Goal: Information Seeking & Learning: Learn about a topic

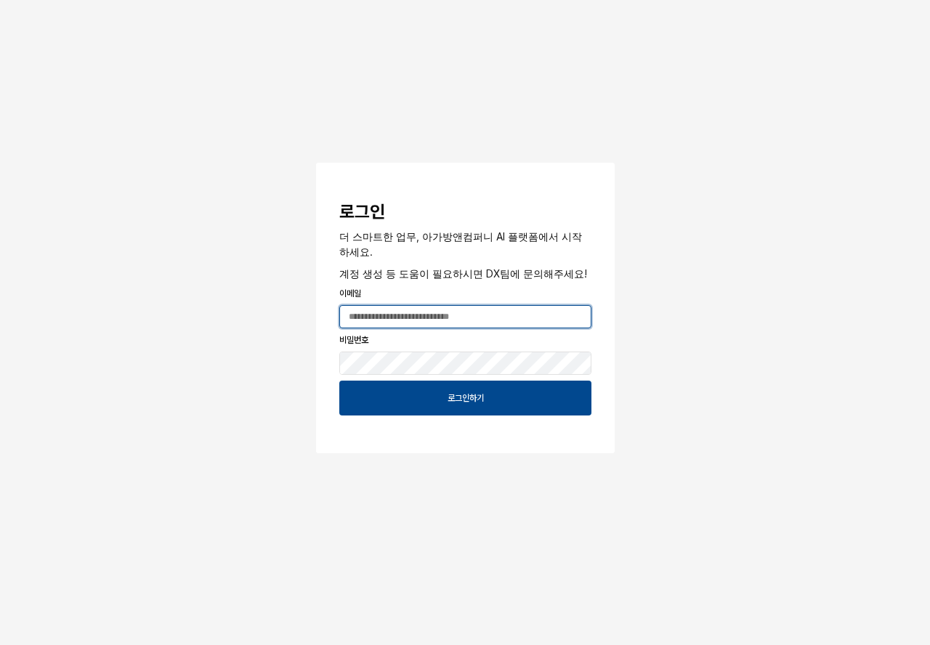
click at [471, 318] on input "App Frame" at bounding box center [465, 317] width 251 height 22
type input "**********"
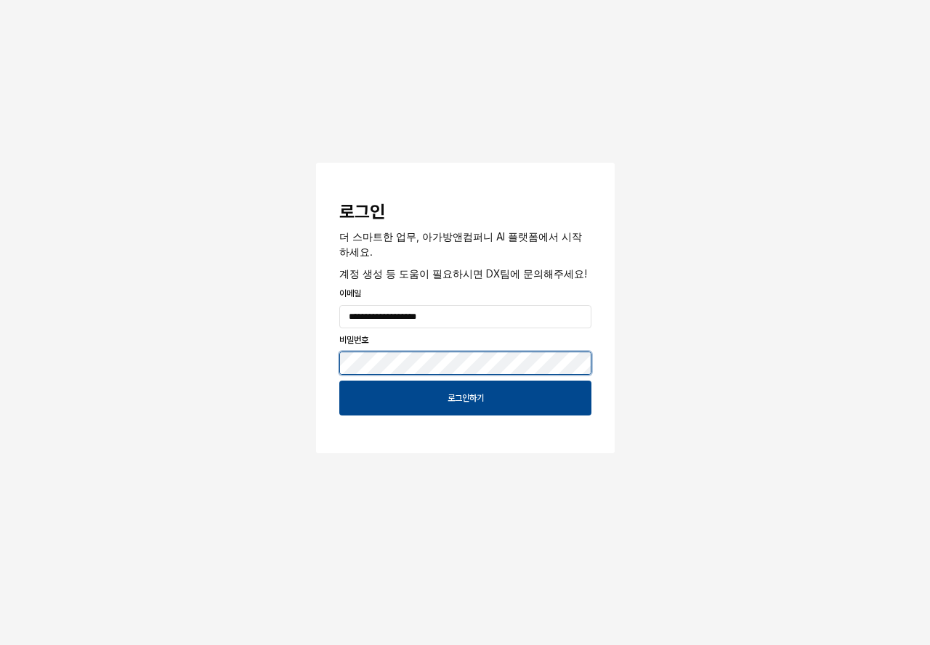
click at [316, 163] on button "App Frame" at bounding box center [322, 165] width 12 height 4
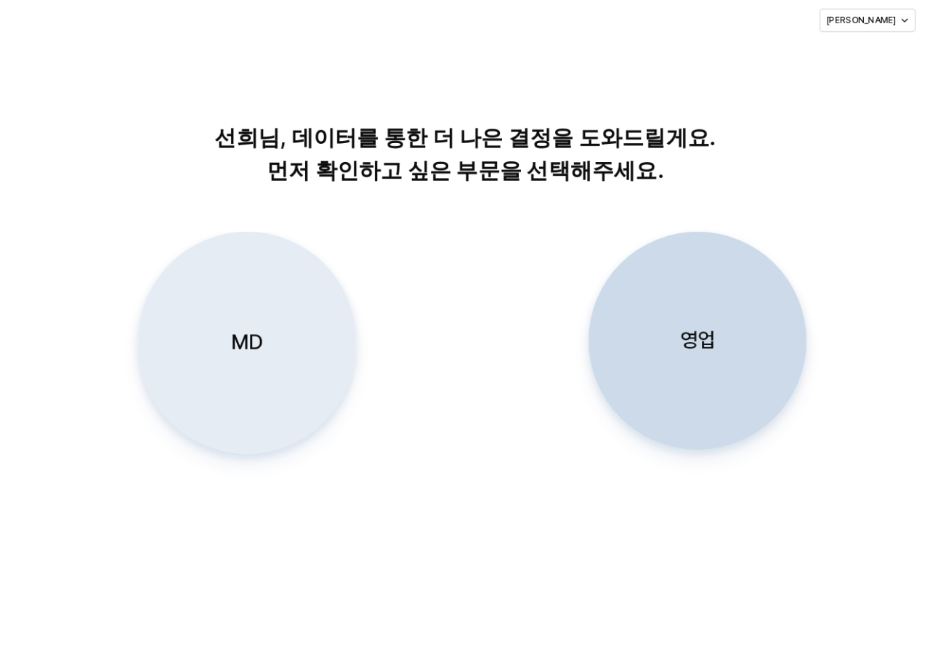
click at [261, 366] on div "MD" at bounding box center [247, 343] width 205 height 221
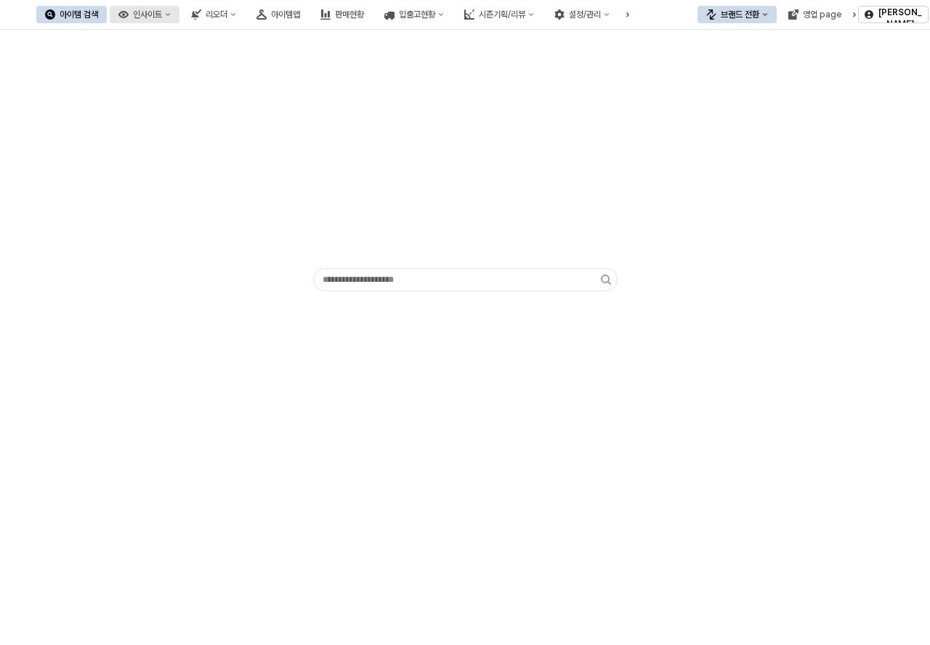
click at [179, 20] on button "인사이트" at bounding box center [145, 14] width 70 height 17
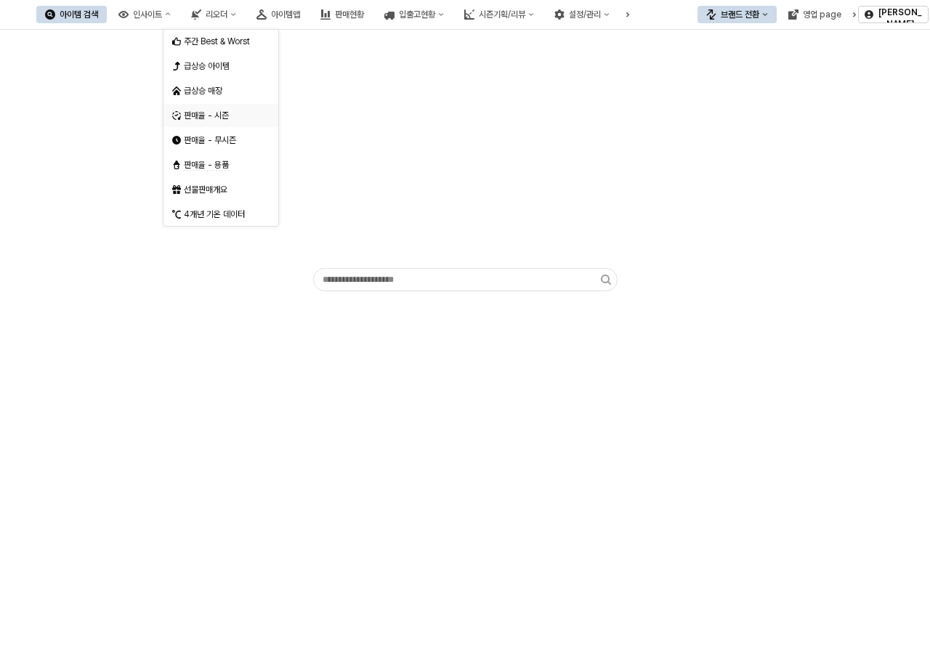
click at [225, 115] on div "판매율 - 시즌" at bounding box center [222, 116] width 77 height 12
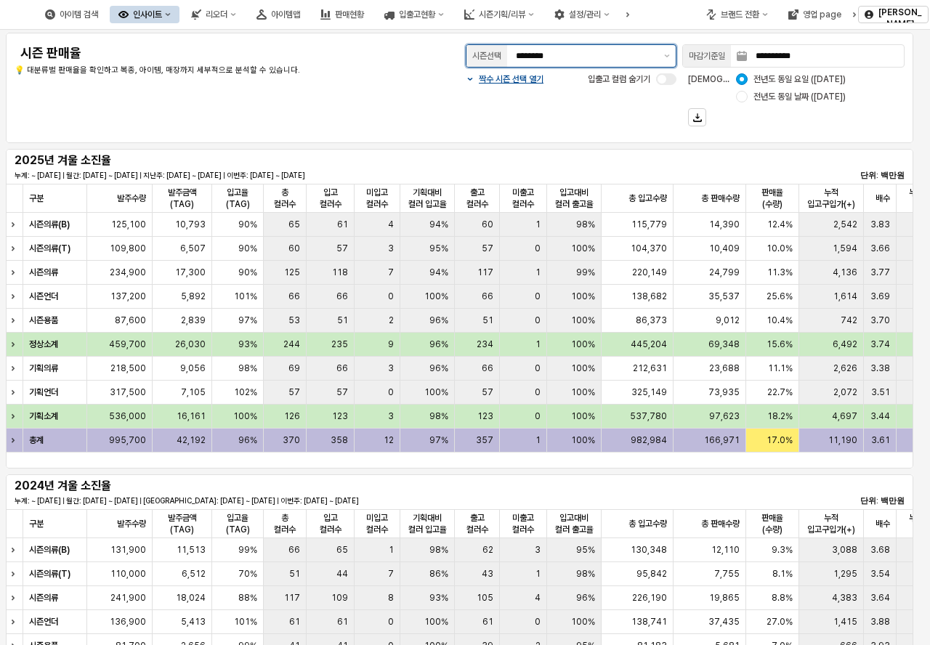
click at [658, 55] on div "시즌선택 ********" at bounding box center [571, 55] width 211 height 23
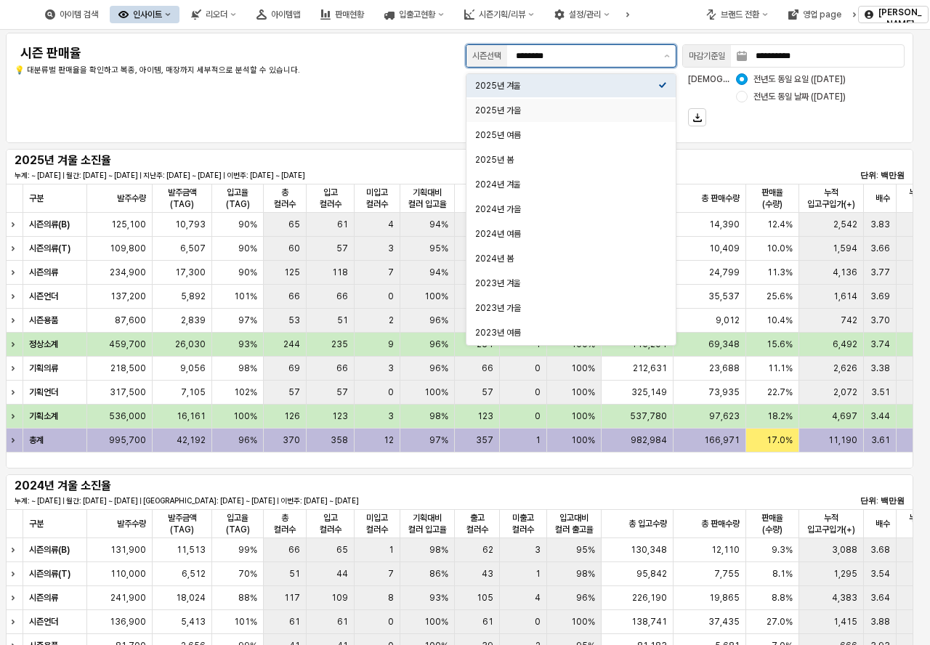
click at [607, 108] on div "2025년 가을" at bounding box center [566, 111] width 183 height 12
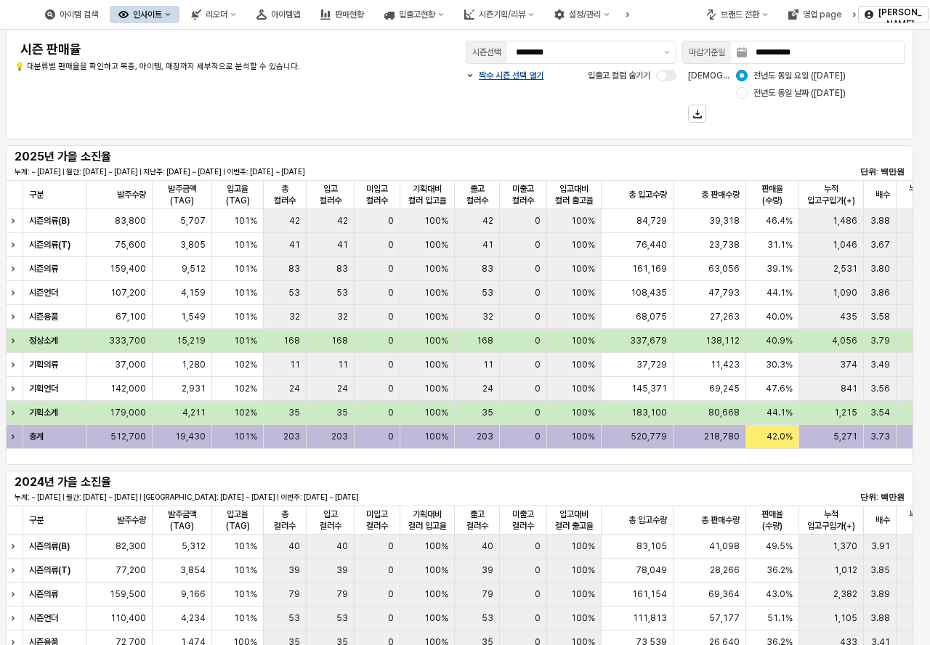
scroll to position [7, 0]
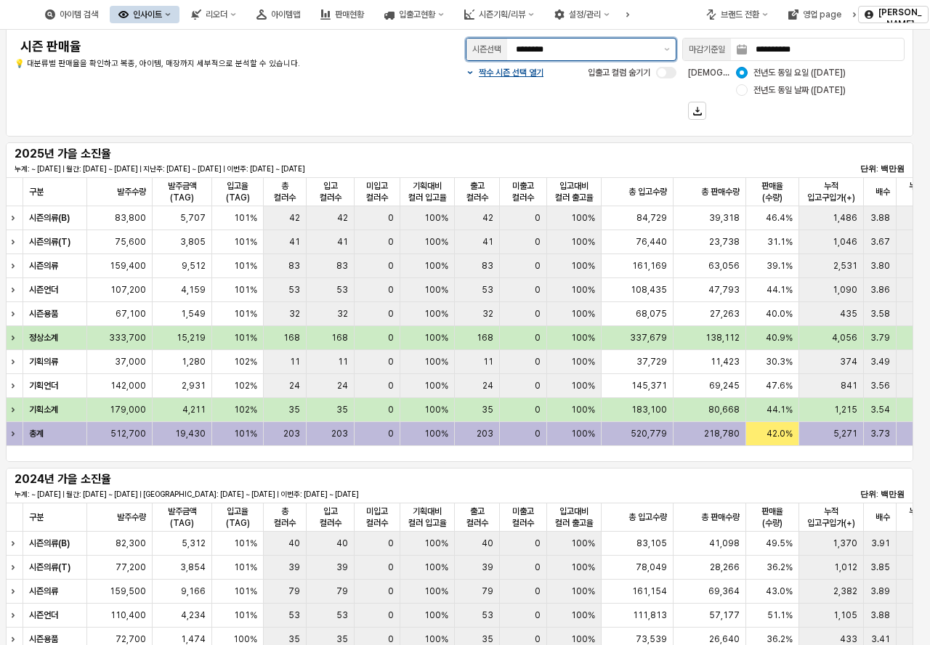
click at [581, 46] on input "********" at bounding box center [586, 49] width 140 height 15
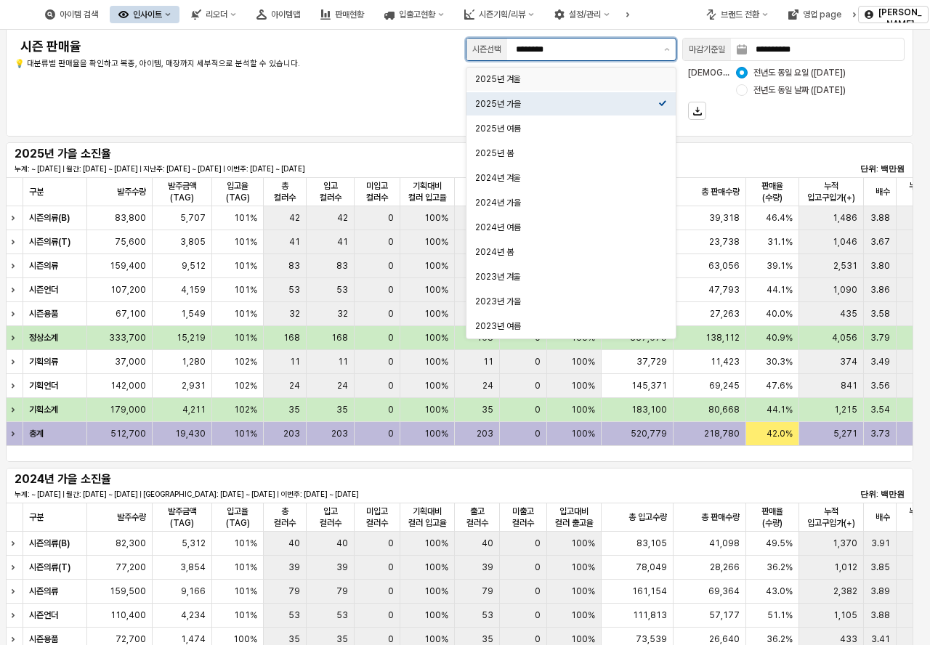
click at [583, 82] on div "2025년 겨울" at bounding box center [566, 79] width 183 height 12
type input "********"
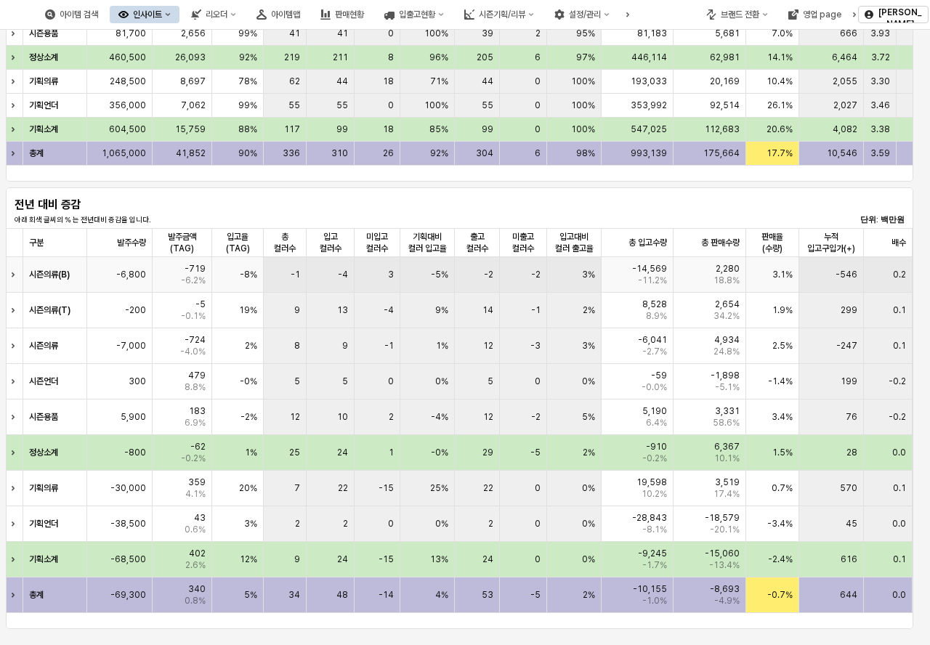
scroll to position [320, 0]
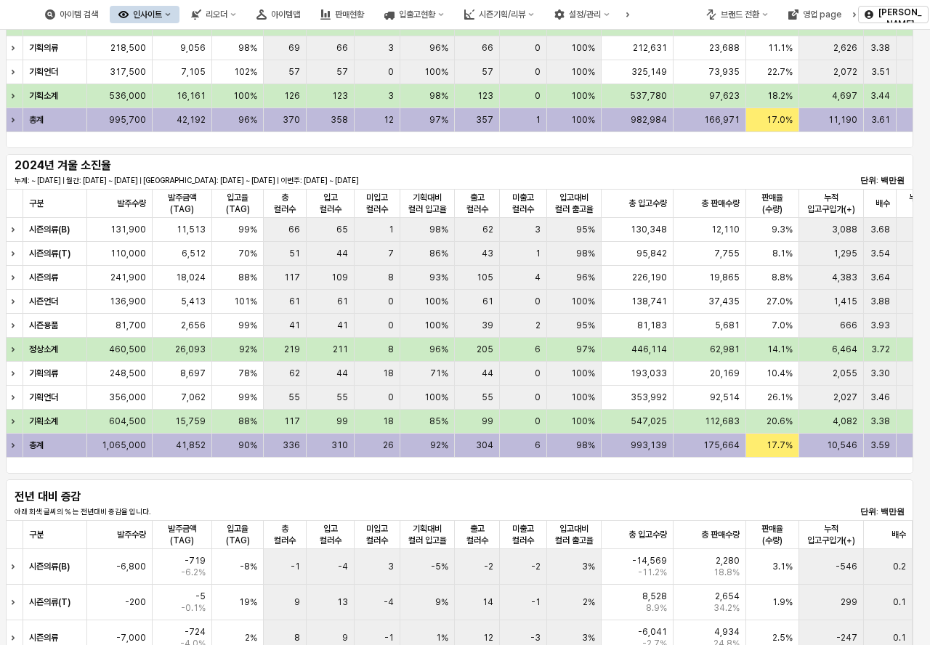
click at [162, 13] on div "인사이트" at bounding box center [147, 14] width 29 height 10
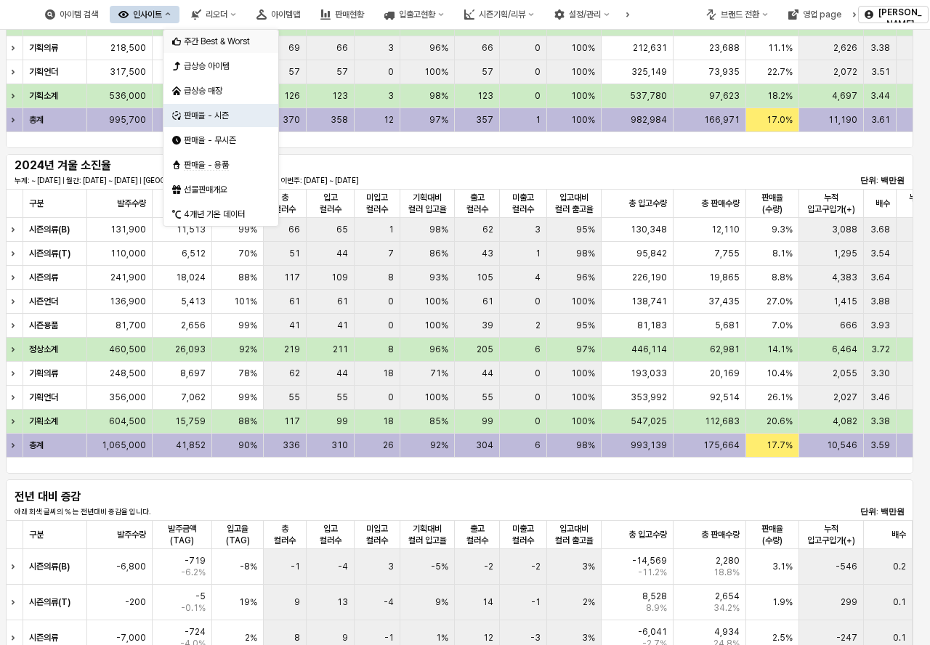
click at [241, 37] on div "주간 Best & Worst" at bounding box center [222, 42] width 77 height 12
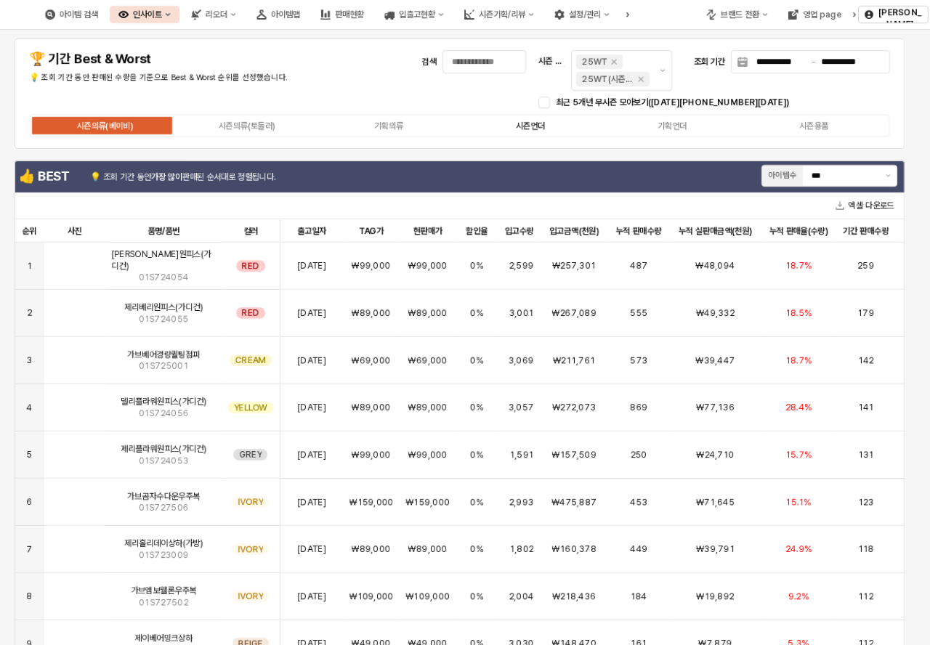
click at [529, 129] on div "시즌언더" at bounding box center [530, 126] width 29 height 10
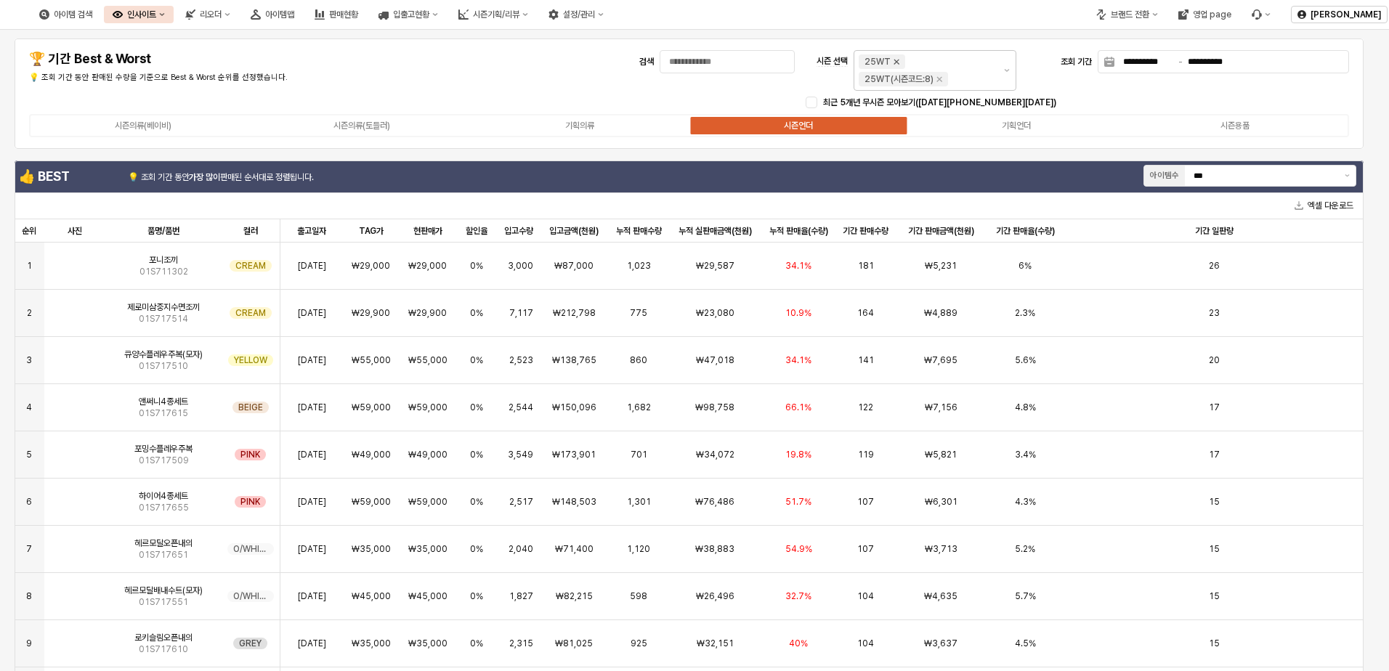
click at [895, 60] on icon "Remove 25WT" at bounding box center [897, 62] width 12 height 12
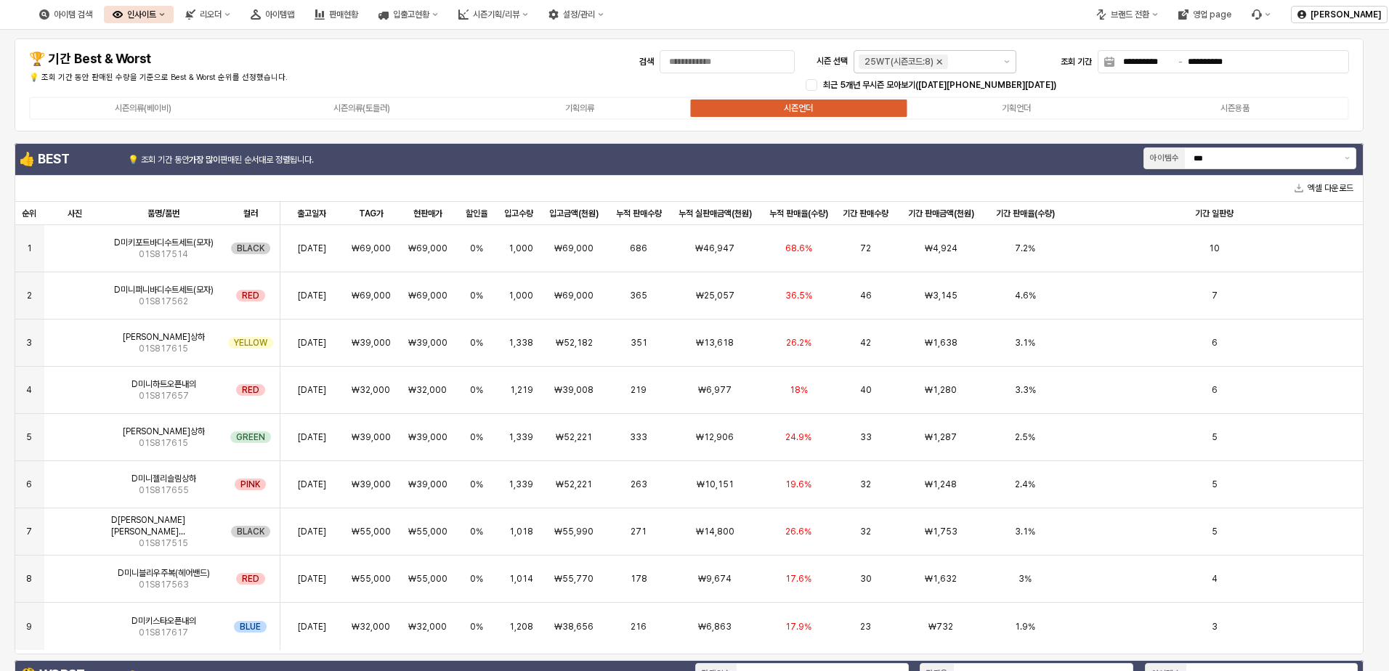
click at [929, 62] on icon "Remove 25WT(시즌코드:8)" at bounding box center [940, 62] width 12 height 12
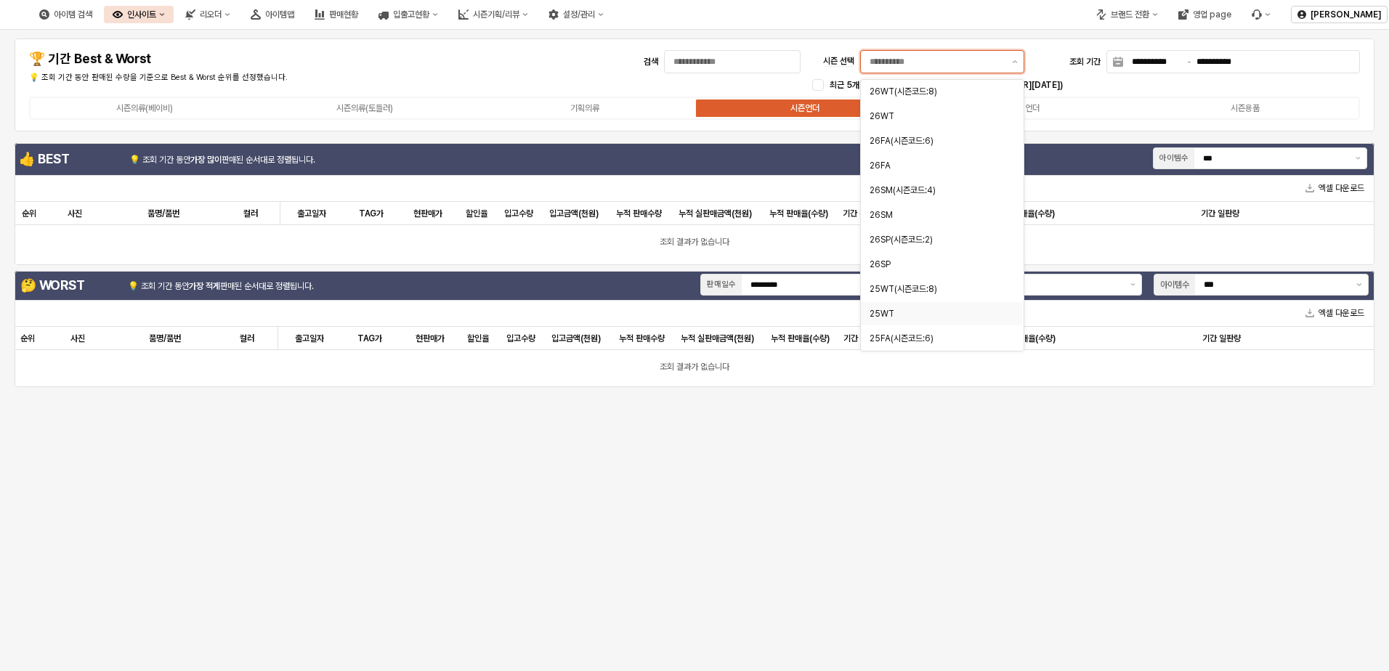
click at [929, 313] on div "25WT" at bounding box center [937, 314] width 135 height 12
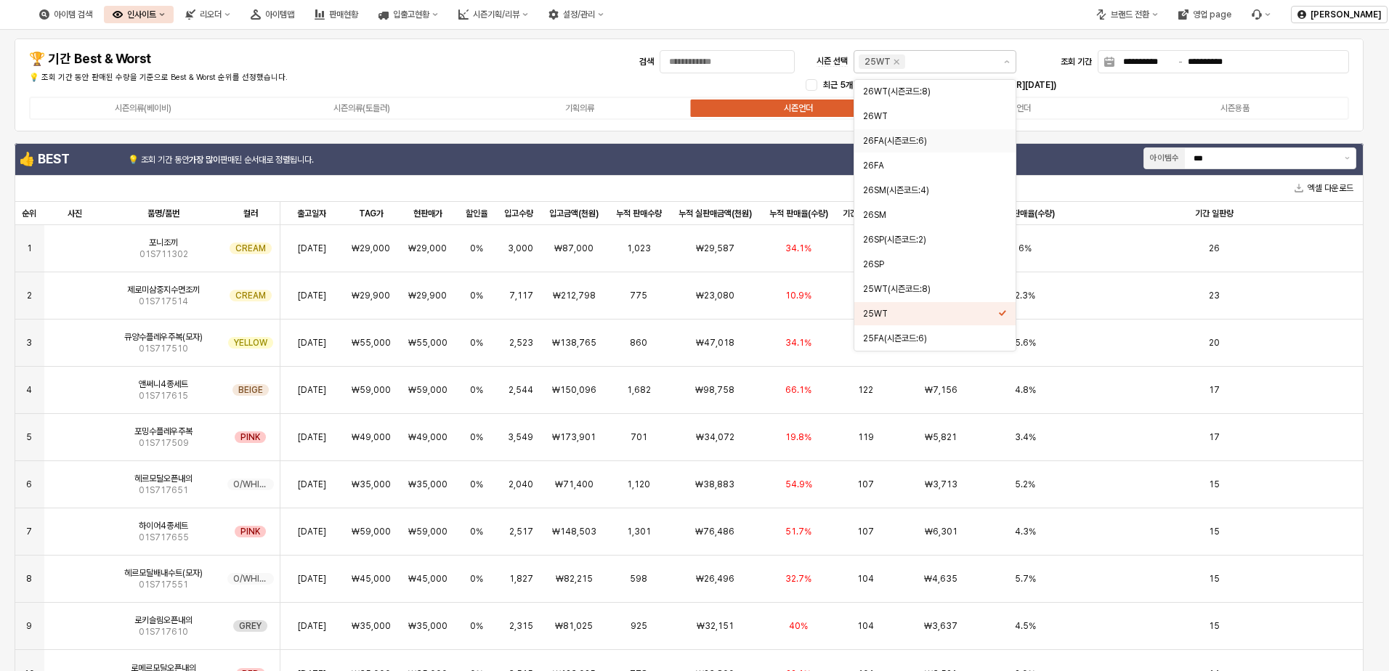
click at [386, 65] on div "**********" at bounding box center [689, 85] width 1332 height 76
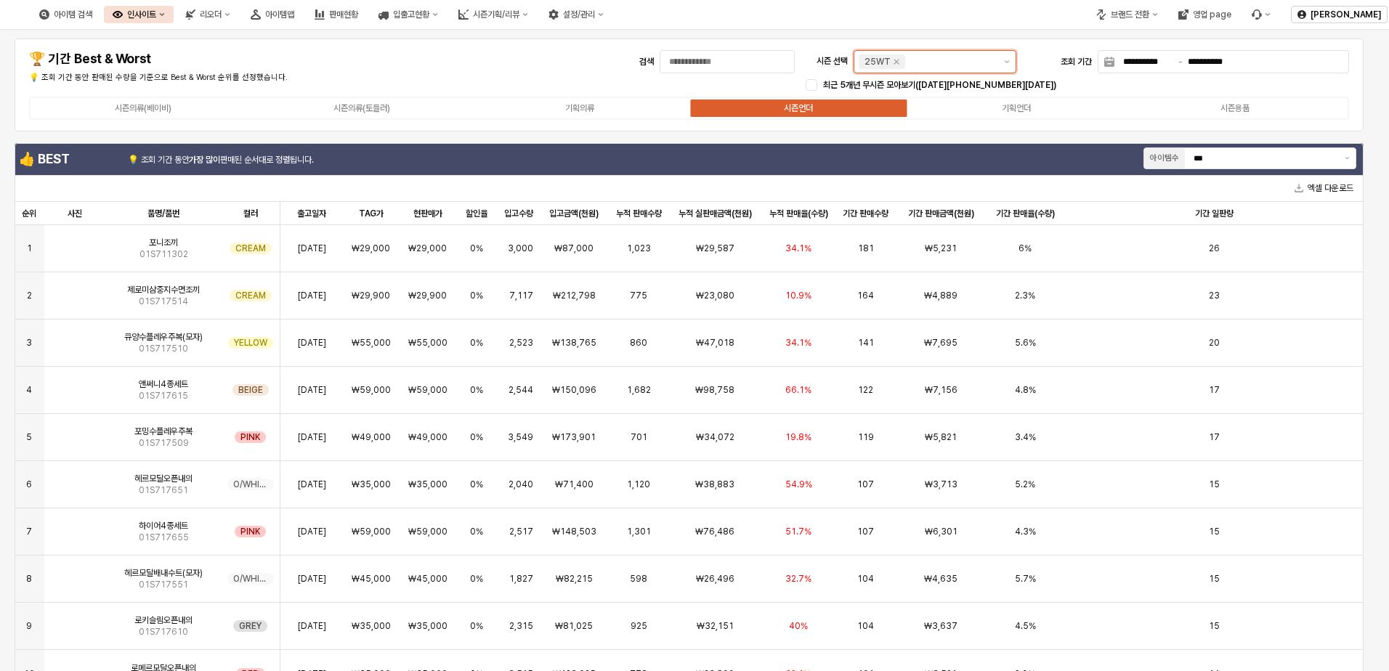
click at [929, 68] on input "시즌 선택" at bounding box center [951, 62] width 86 height 15
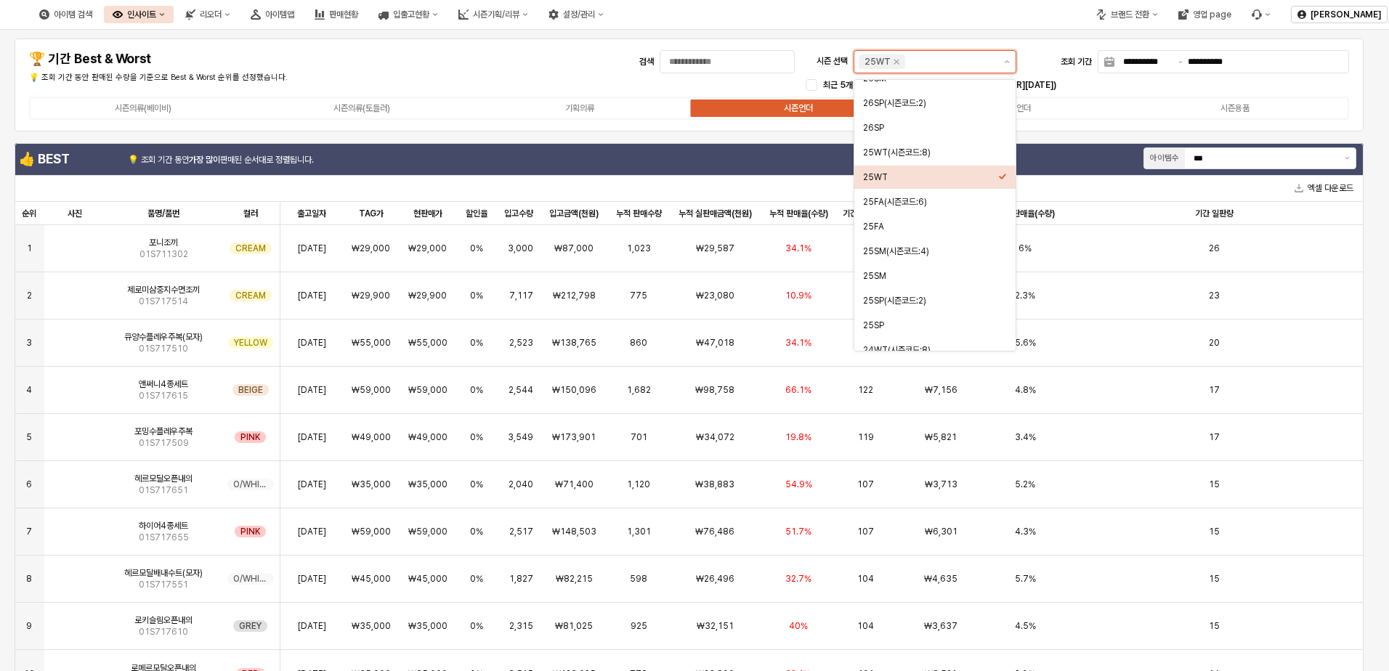
scroll to position [145, 0]
click at [901, 217] on div "25FA" at bounding box center [930, 218] width 135 height 12
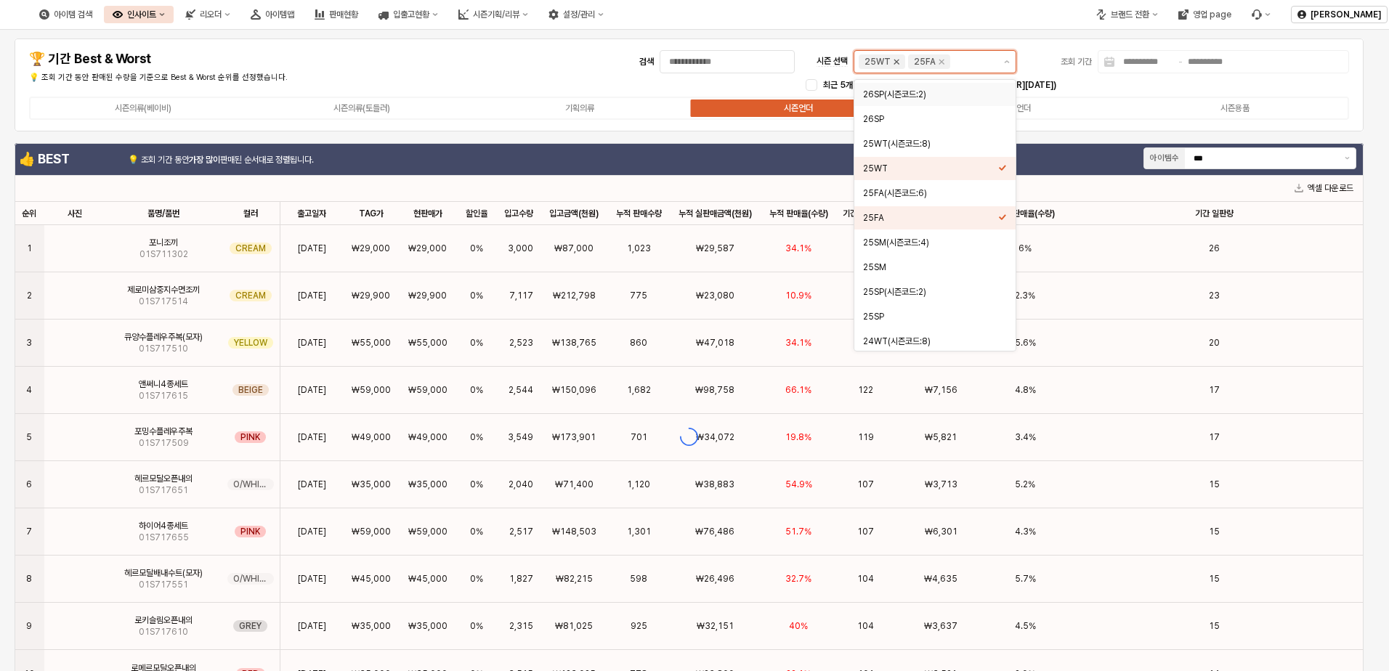
click at [895, 62] on icon "Remove 25WT" at bounding box center [897, 62] width 5 height 5
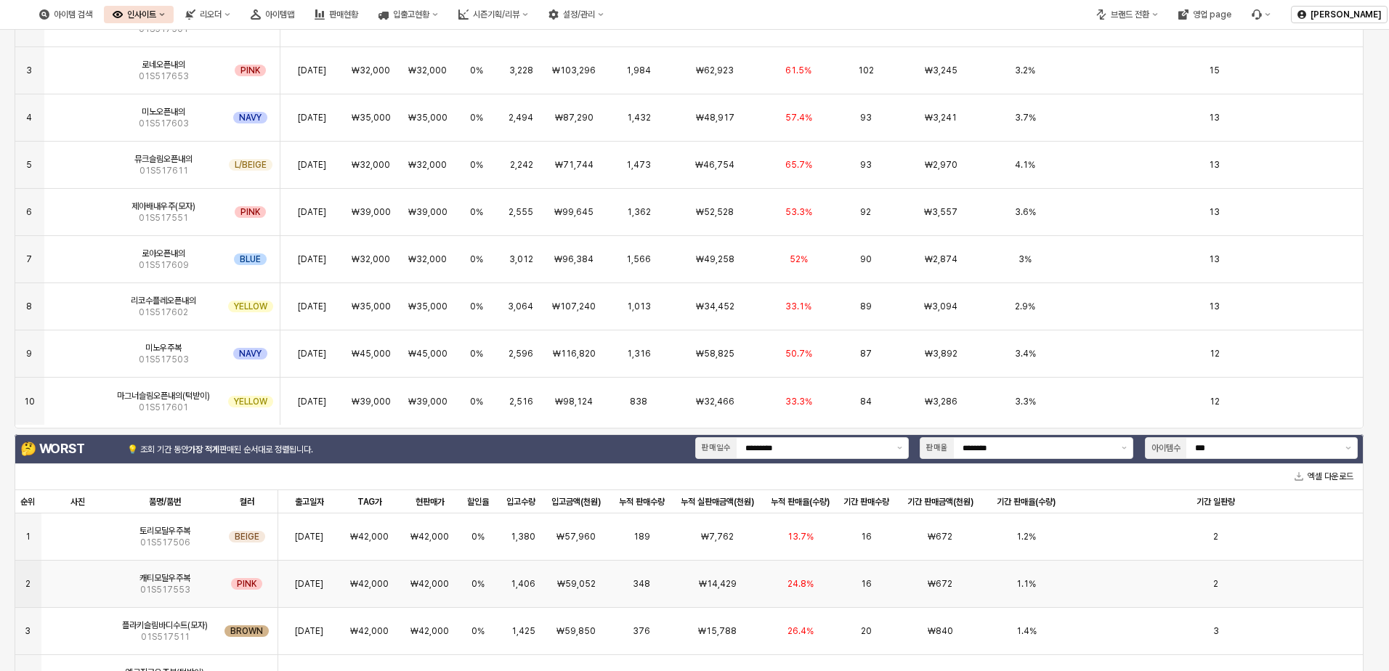
scroll to position [0, 0]
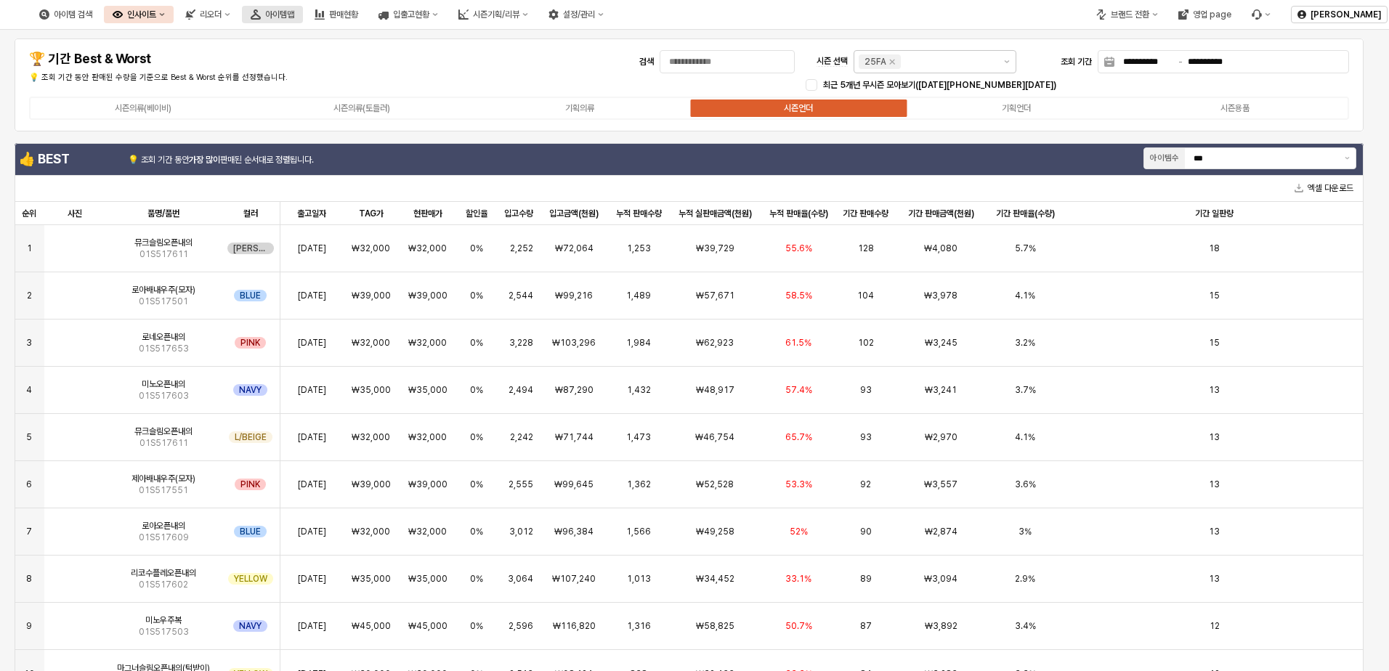
click at [294, 14] on div "아이템맵" at bounding box center [279, 14] width 29 height 10
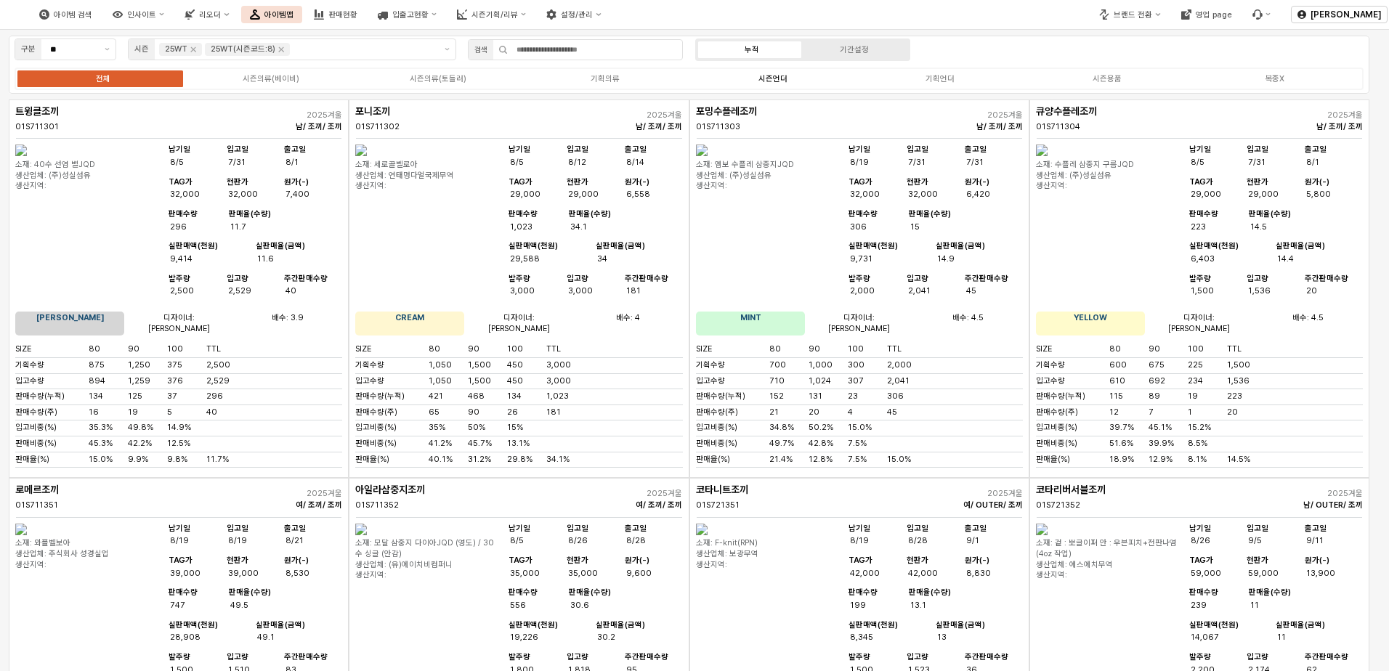
click at [779, 76] on div "시즌언더" at bounding box center [773, 78] width 29 height 9
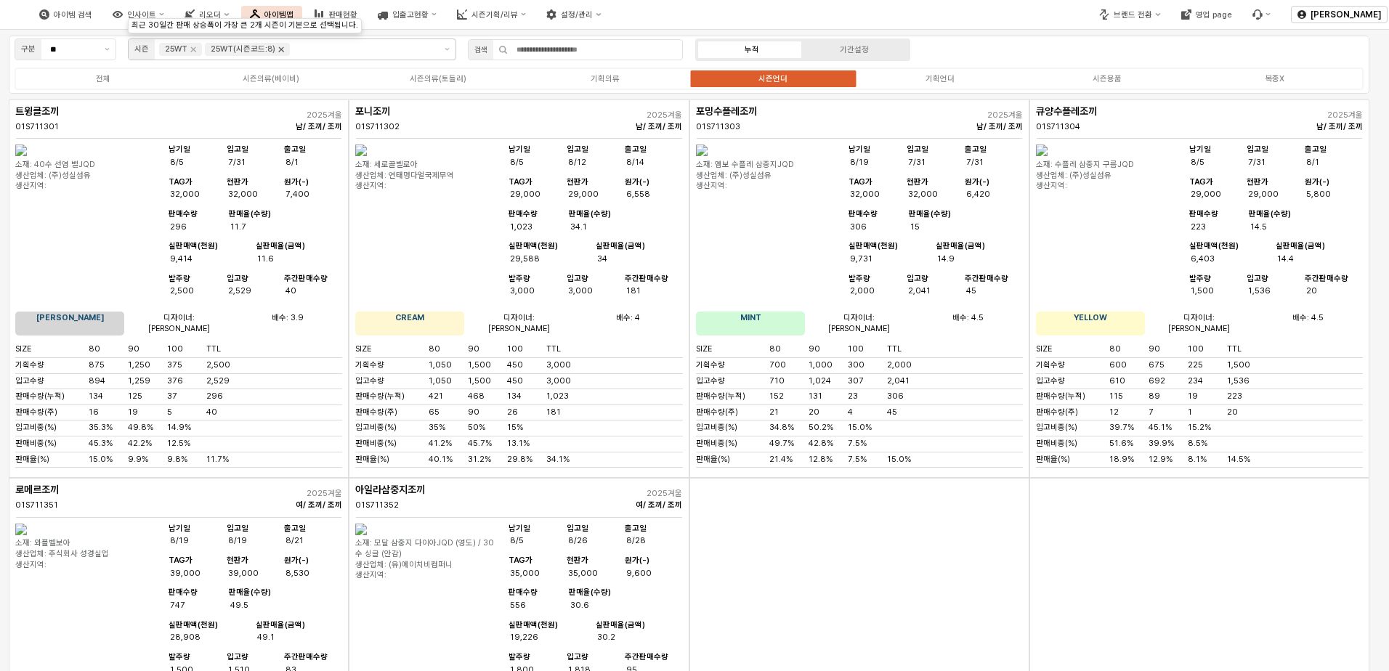
click at [278, 51] on icon "Remove 25WT(시즌코드:8)" at bounding box center [281, 50] width 12 height 12
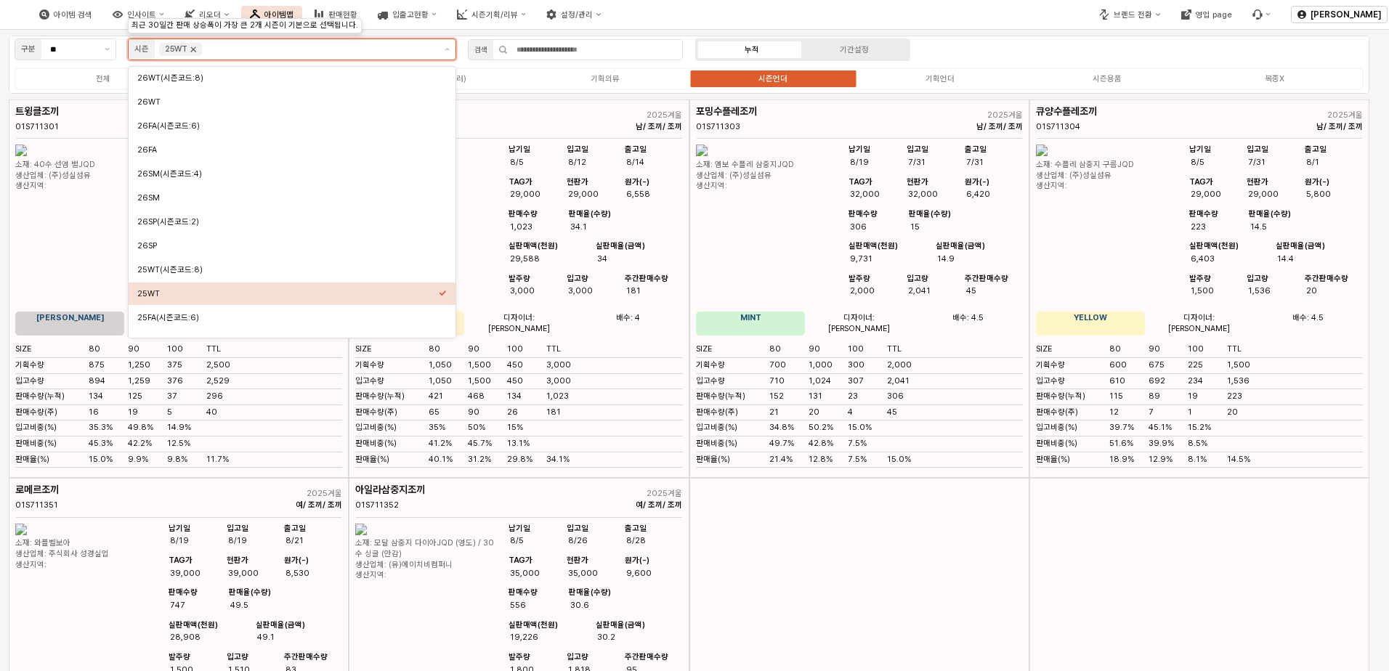
click at [191, 47] on icon "Remove 25WT" at bounding box center [193, 50] width 12 height 12
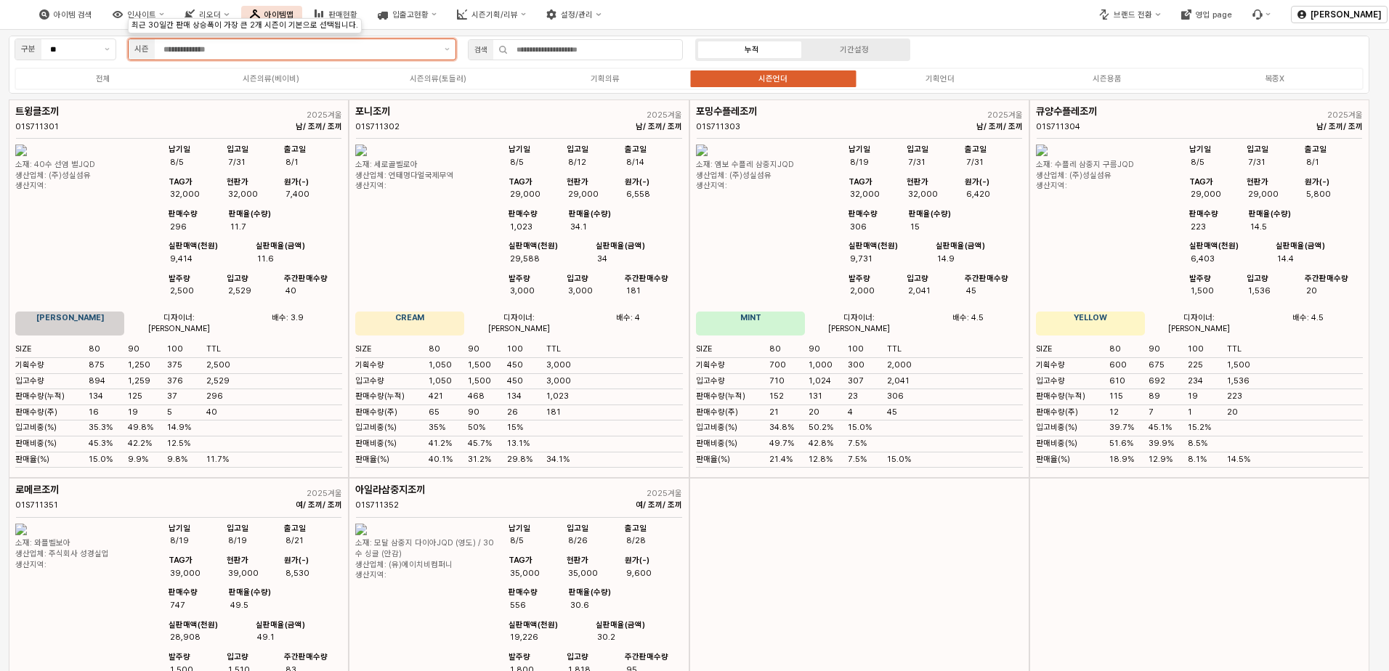
click at [219, 52] on input "App Frame" at bounding box center [300, 49] width 273 height 13
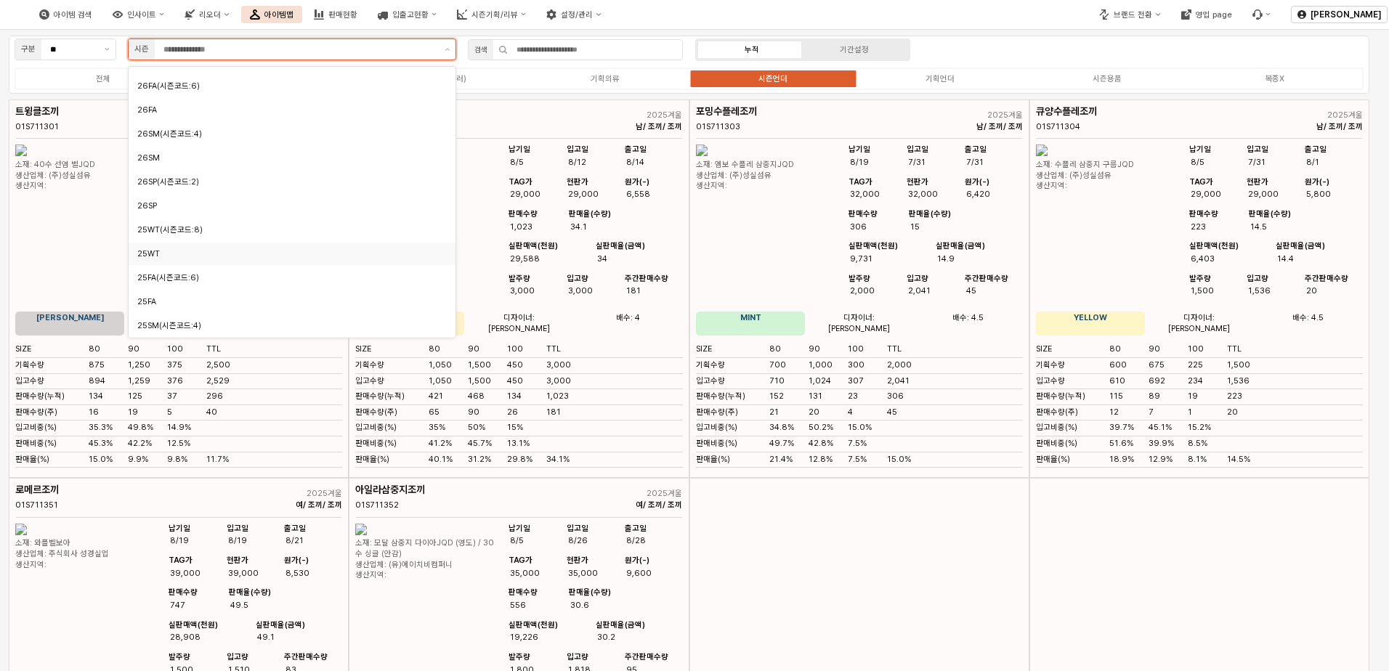
scroll to position [73, 0]
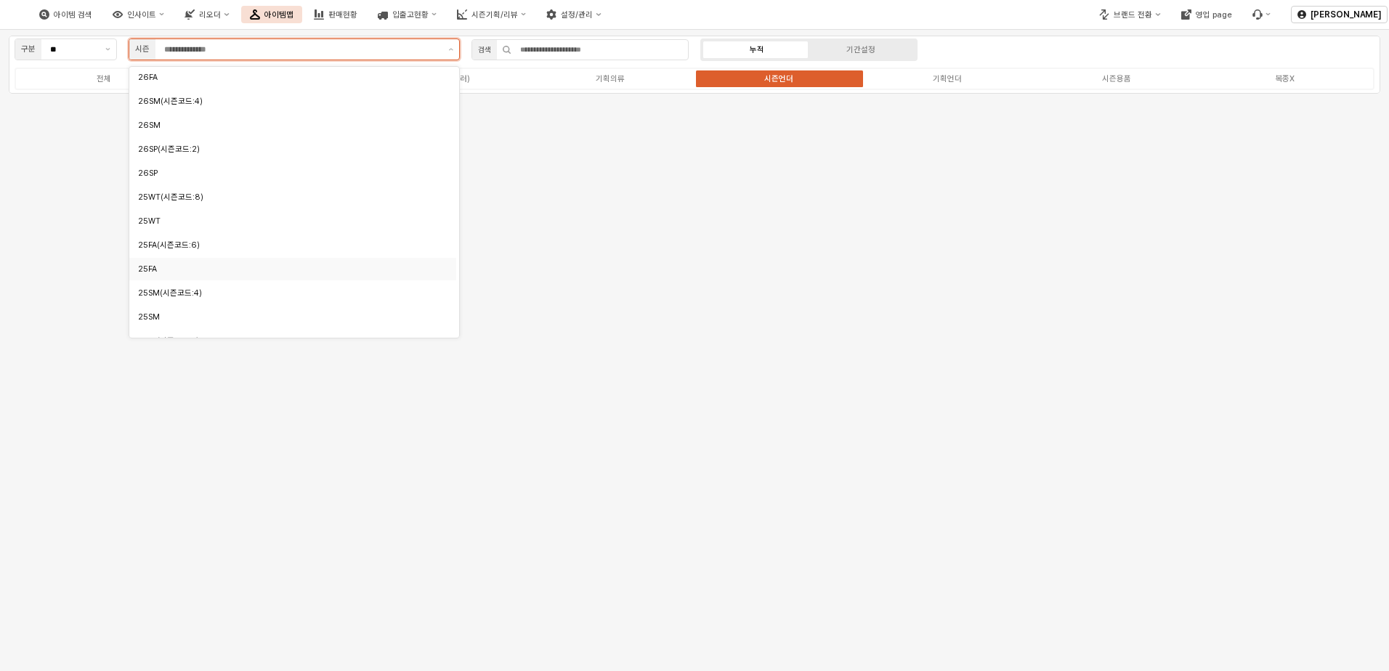
click at [200, 279] on div "25FA" at bounding box center [292, 269] width 327 height 23
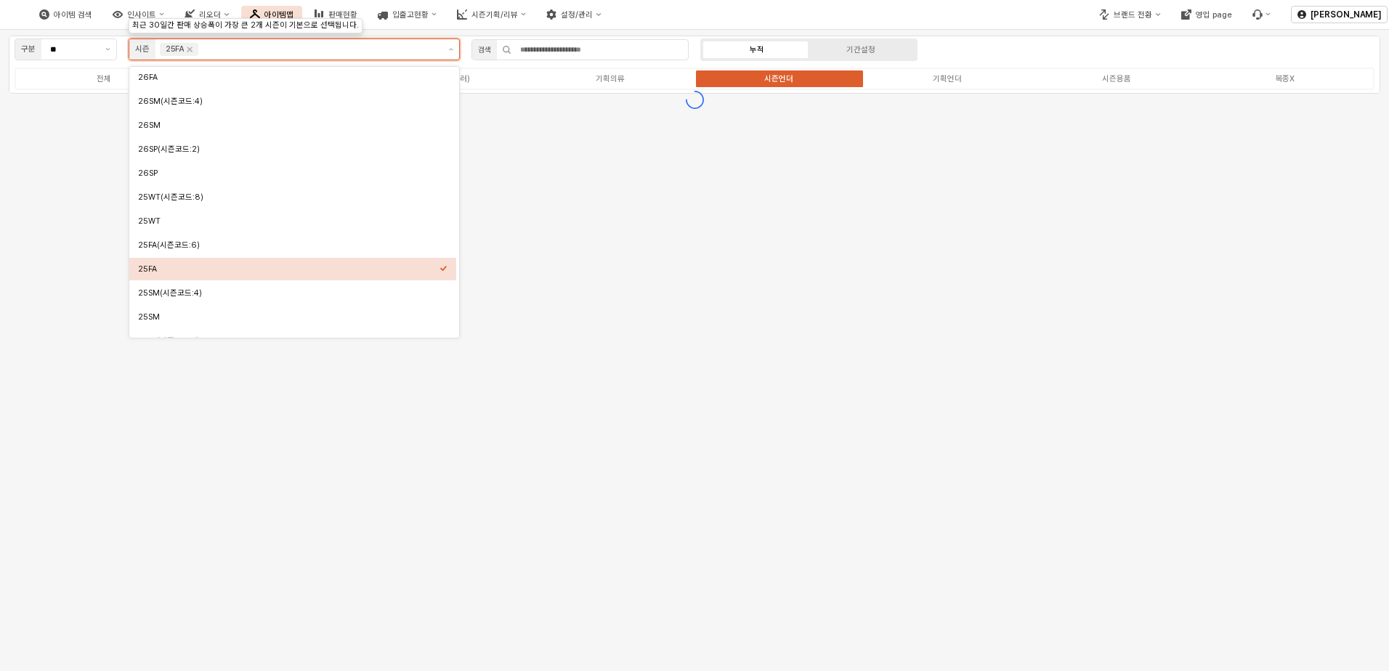
click at [175, 272] on div "25FA" at bounding box center [289, 269] width 302 height 11
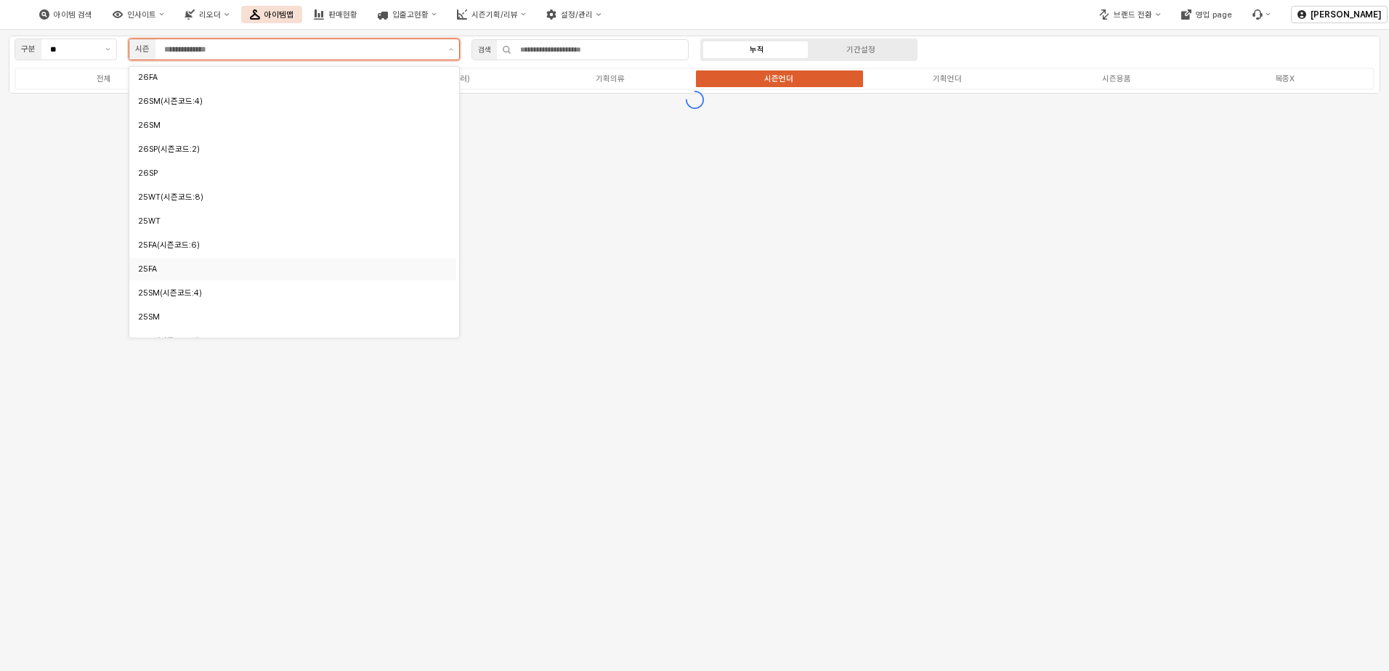
click at [166, 270] on div "25FA" at bounding box center [289, 269] width 302 height 11
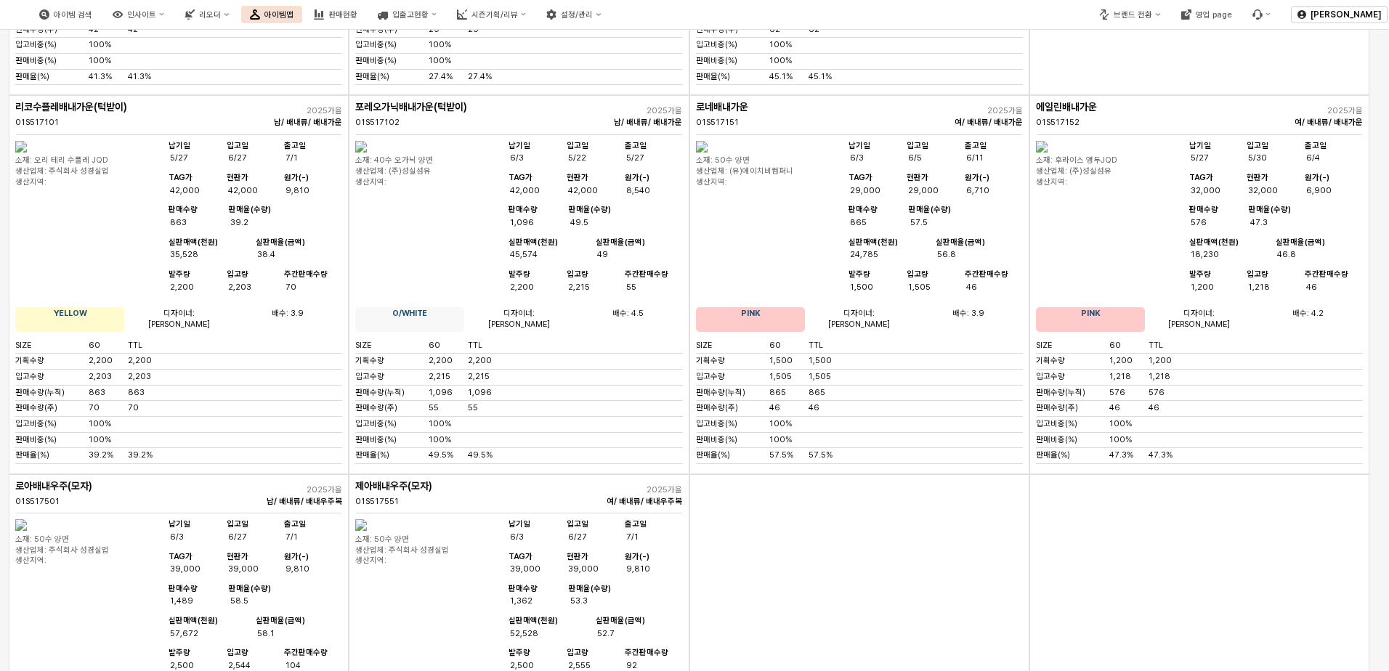
scroll to position [0, 0]
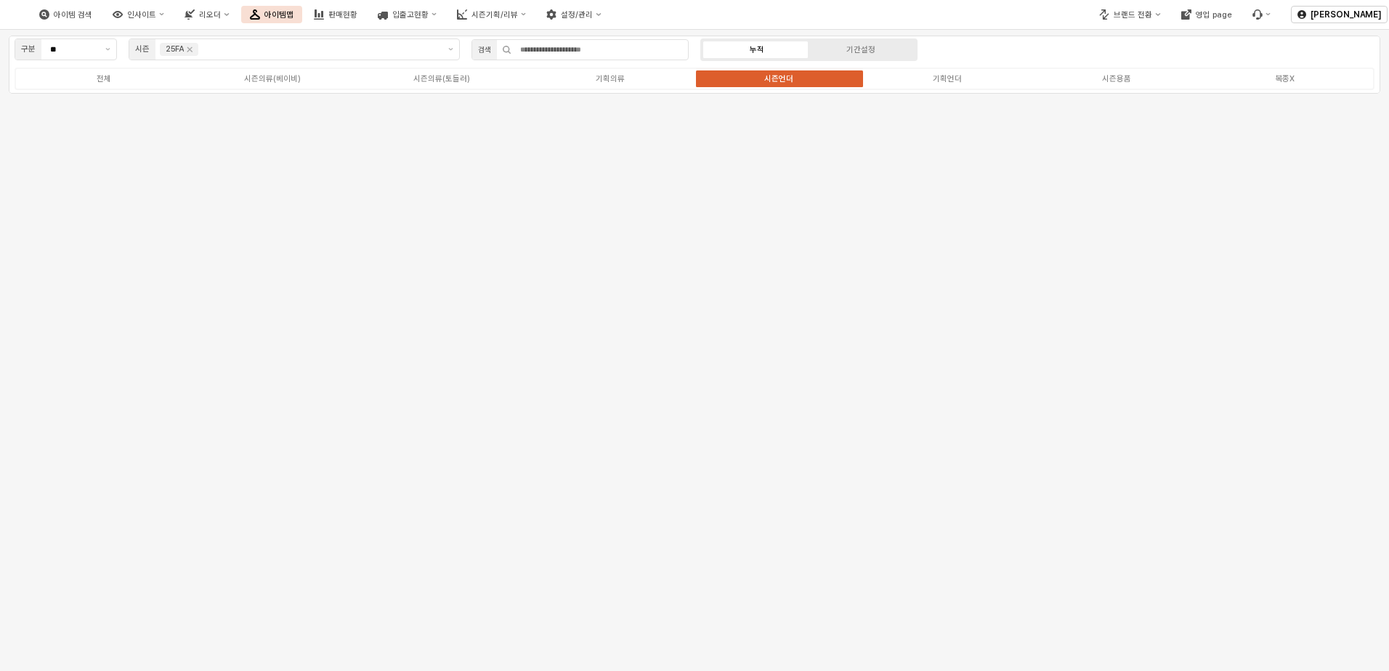
drag, startPoint x: 1387, startPoint y: 90, endPoint x: 1389, endPoint y: 69, distance: 21.2
click at [929, 69] on html "Skip to main content 아이템 검색 인사이트 리오더 아이템맵 판매현황 입출고현황 시즌기획/리뷰 설정/관리 브랜드 전환 영업 pa…" at bounding box center [694, 335] width 1389 height 671
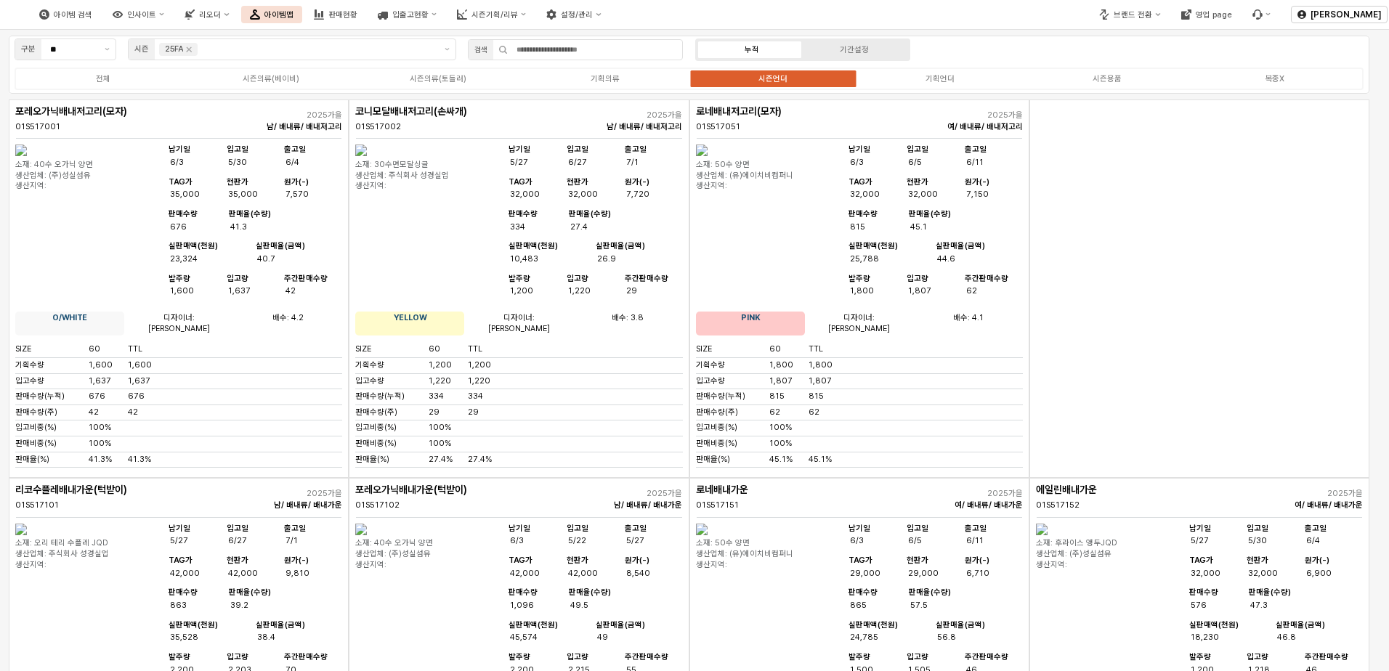
click at [929, 89] on div "전체 시즌의류(베이비) 시즌의류(토들러) 기획의류 시즌언더 기획언더 시즌용품 복종X" at bounding box center [689, 79] width 1349 height 23
click at [929, 88] on div "전체 시즌의류(베이비) 시즌의류(토들러) 기획의류 시즌언더 기획언더 시즌용품 복종X" at bounding box center [689, 79] width 1349 height 23
click at [929, 82] on div "전체 시즌의류(베이비) 시즌의류(토들러) 기획의류 시즌언더 기획언더 시즌용품 복종X" at bounding box center [689, 79] width 1349 height 23
click at [929, 77] on div "기획언더" at bounding box center [940, 78] width 29 height 9
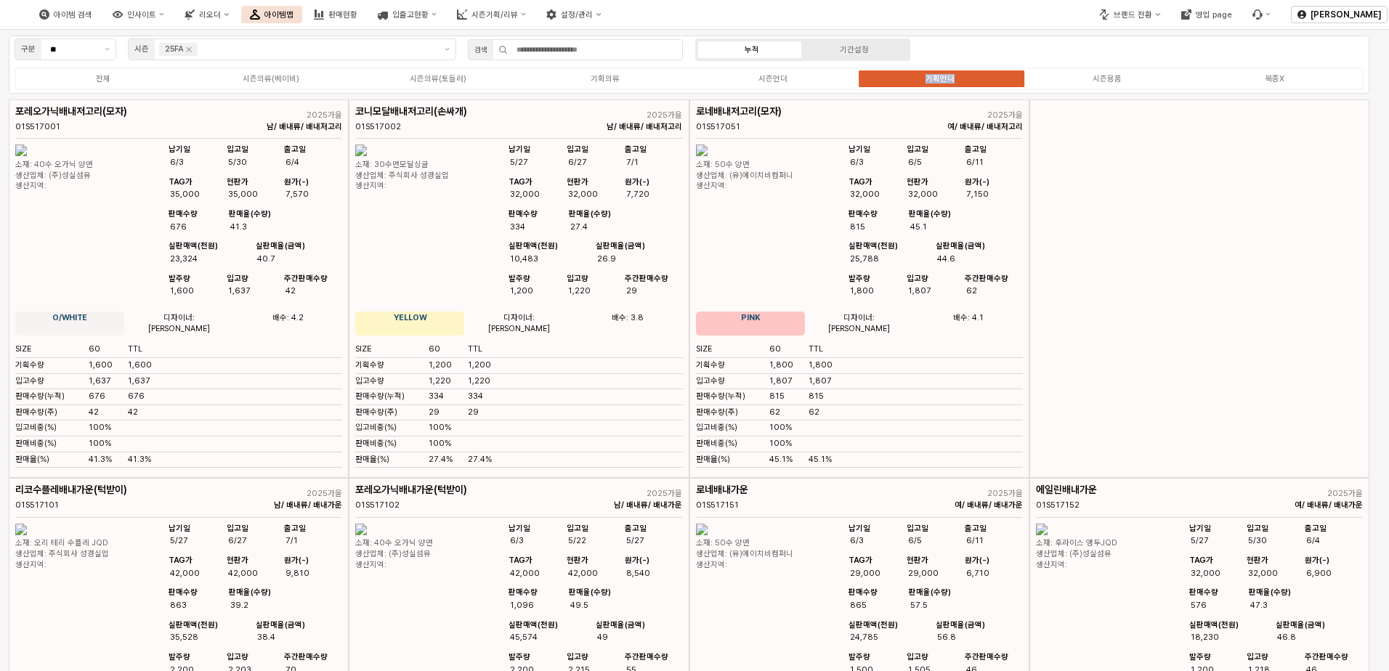
click at [929, 76] on div "기획언더" at bounding box center [940, 78] width 29 height 9
click at [915, 81] on label "기획언더" at bounding box center [940, 79] width 167 height 12
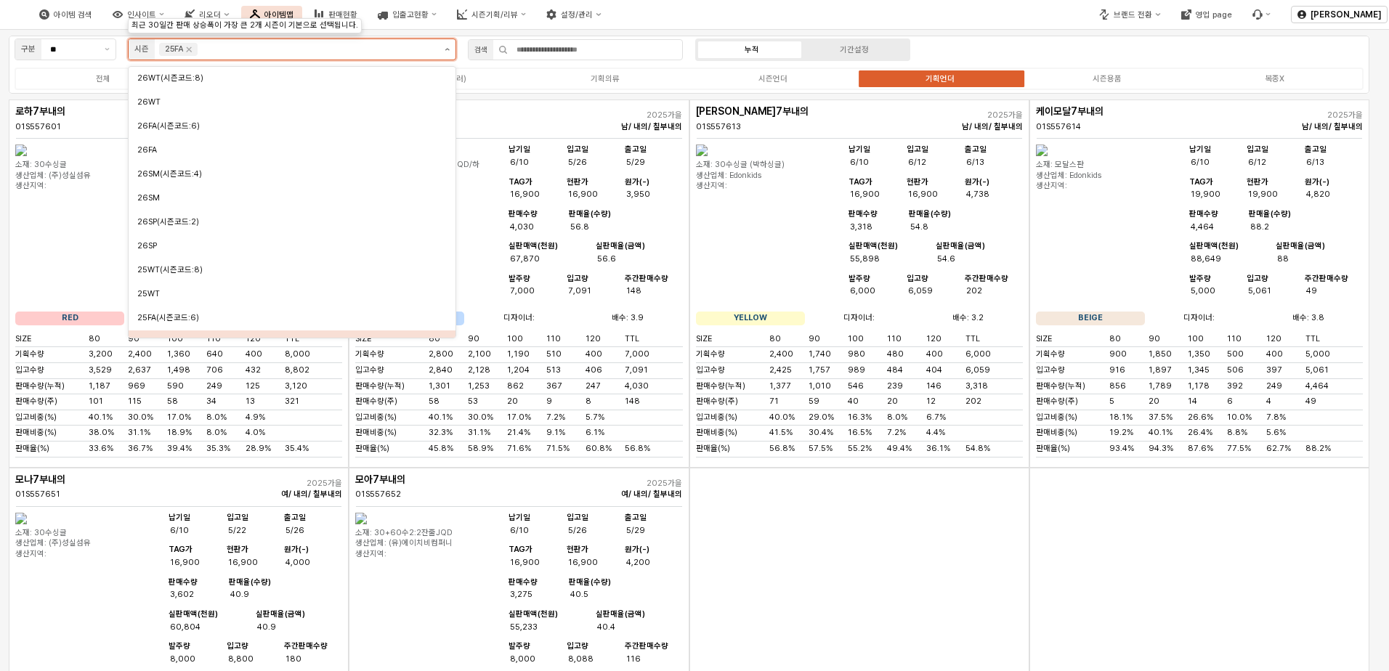
click at [452, 51] on button "제안 사항 표시" at bounding box center [447, 49] width 17 height 20
click at [190, 47] on icon "Remove 25FA" at bounding box center [189, 50] width 12 height 12
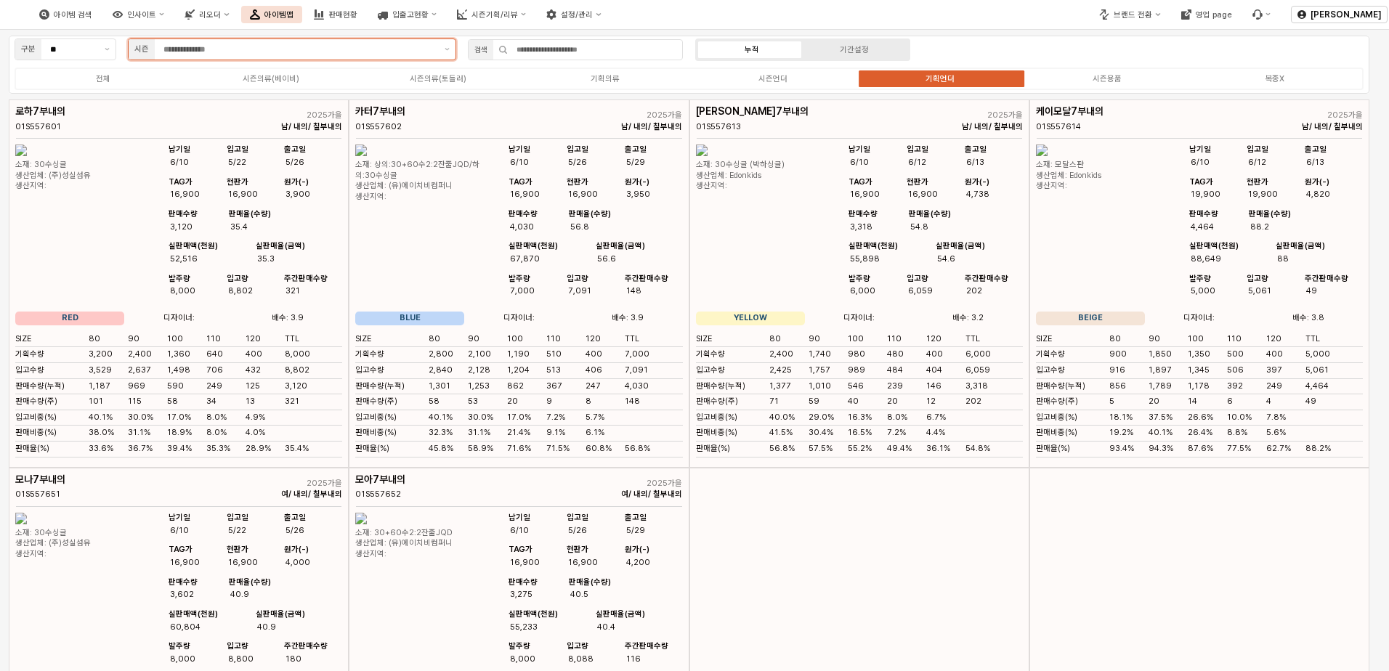
click at [384, 52] on input "App Frame" at bounding box center [300, 49] width 273 height 13
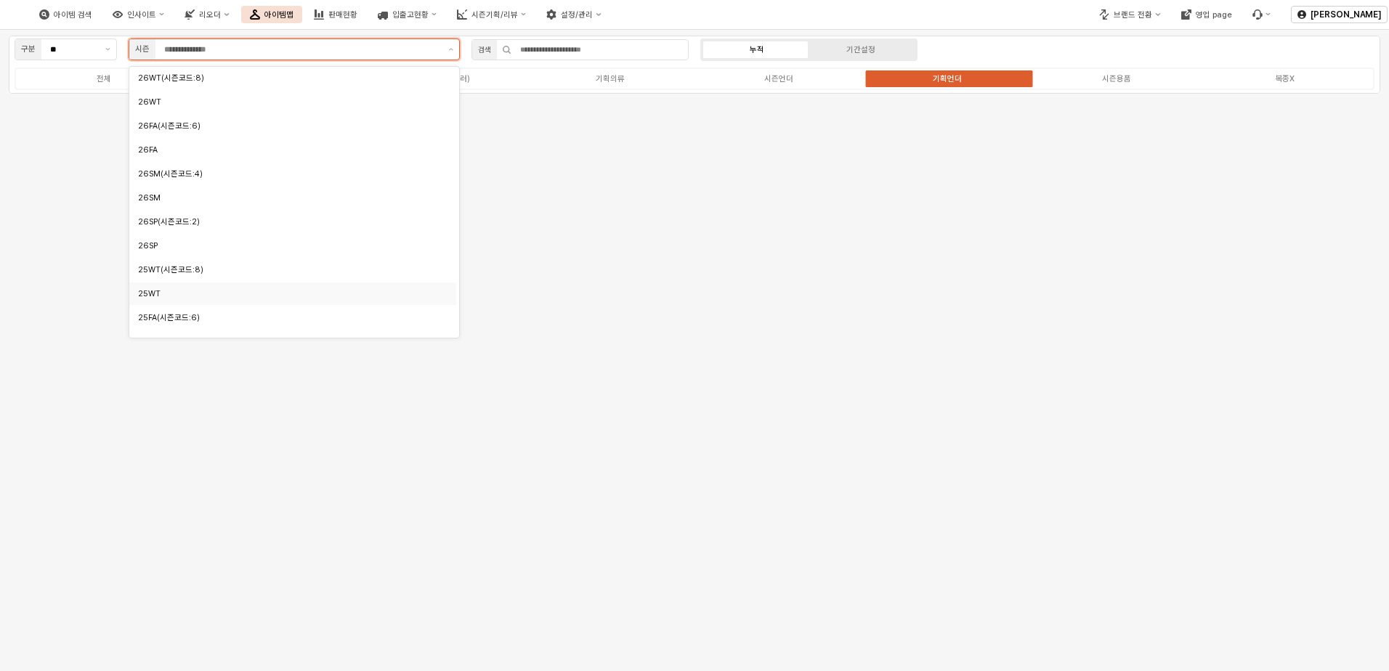
click at [187, 290] on div "25WT" at bounding box center [289, 294] width 302 height 11
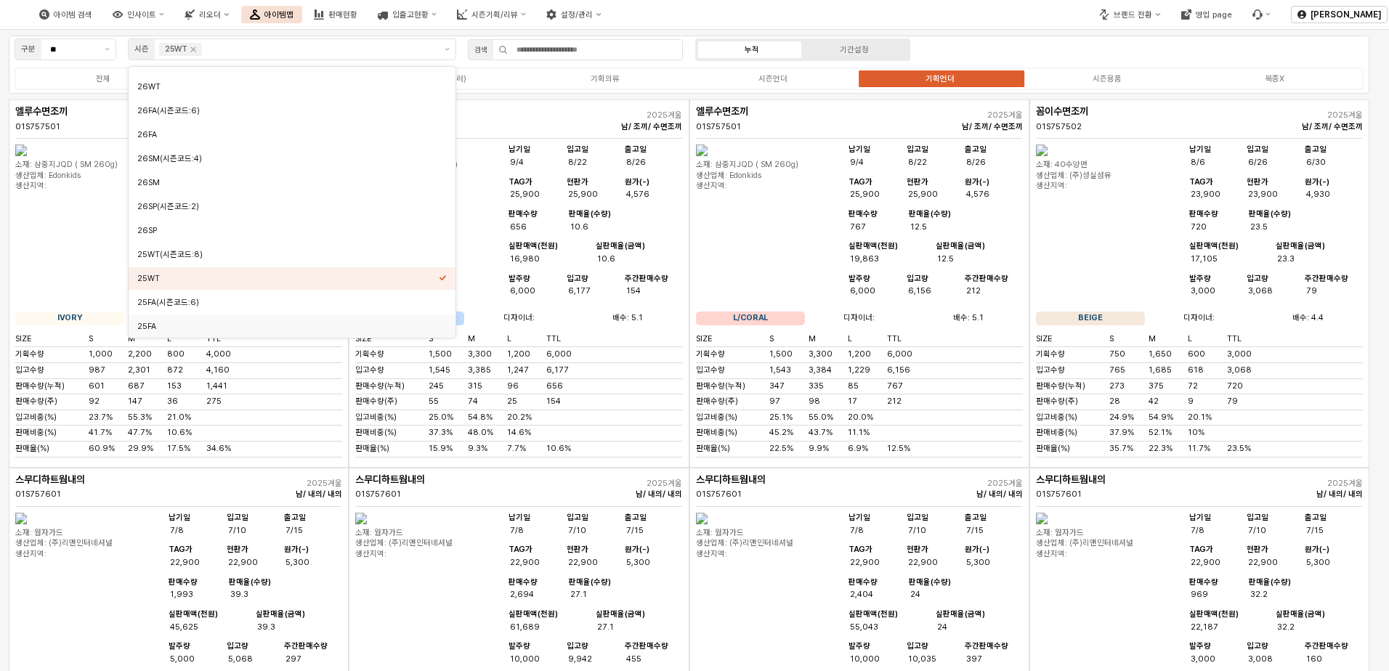
click at [694, 11] on div "아이템 검색 인사이트 리오더 아이템맵 판매현황 입출고현황 시즌기획/리뷰 설정/관리" at bounding box center [521, 14] width 1042 height 31
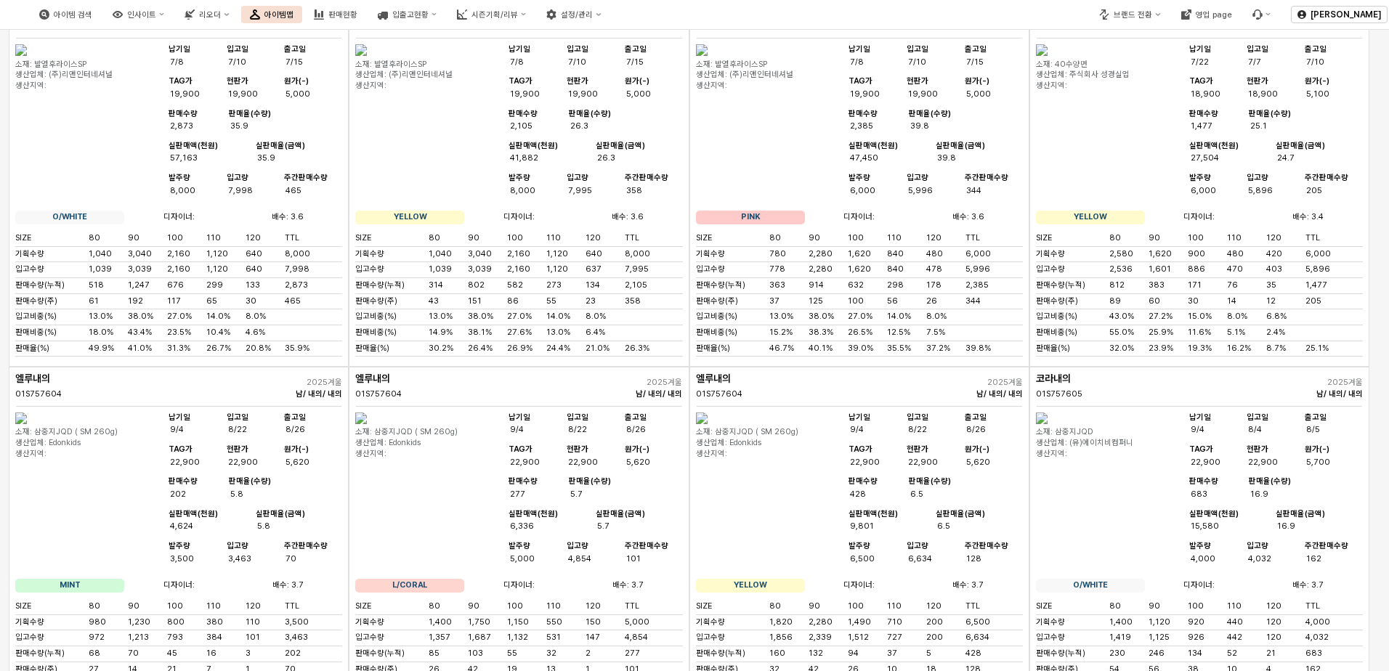
scroll to position [0, 0]
